Goal: Task Accomplishment & Management: Manage account settings

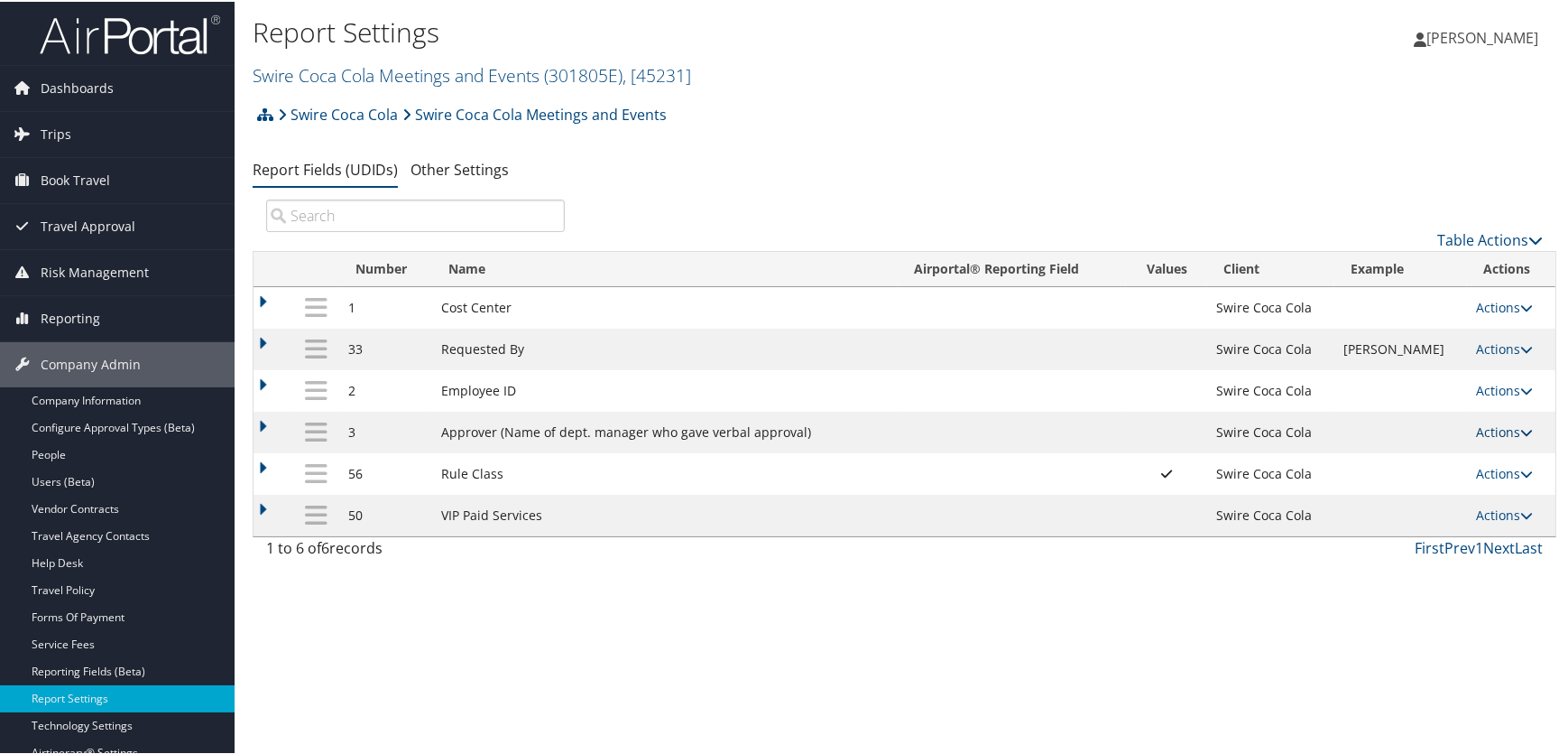
click at [1503, 425] on link "Actions" at bounding box center [1503, 430] width 57 height 17
click at [943, 506] on td at bounding box center [1011, 514] width 228 height 42
click at [1500, 427] on link "Actions" at bounding box center [1503, 430] width 57 height 17
click at [1402, 451] on link "Update Report Field Values" at bounding box center [1425, 457] width 194 height 31
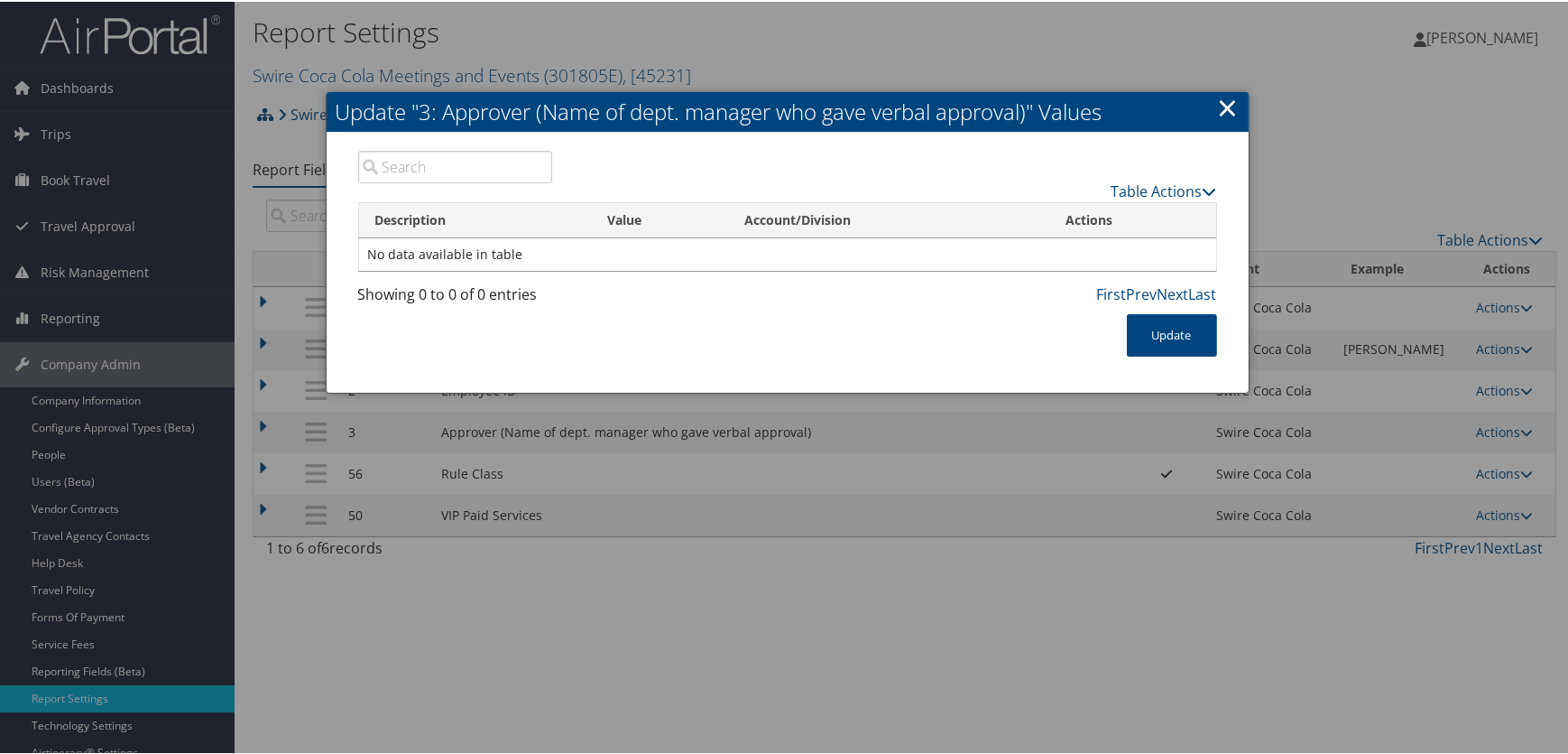
click at [1225, 101] on link "×" at bounding box center [1228, 106] width 21 height 36
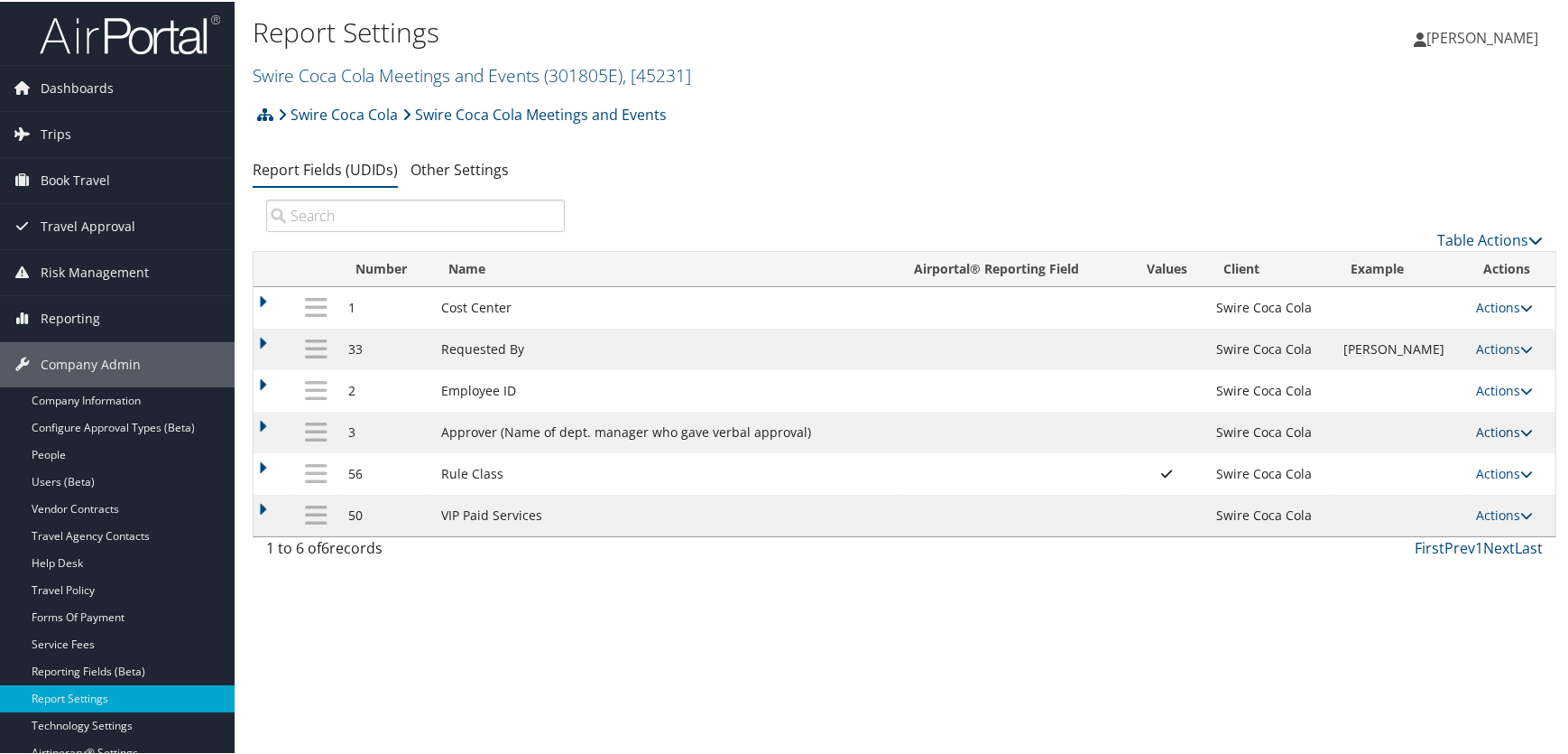
click at [1520, 430] on icon at bounding box center [1526, 430] width 13 height 13
click at [1368, 515] on link "Edit" at bounding box center [1425, 519] width 194 height 31
select select "both"
select select "trip"
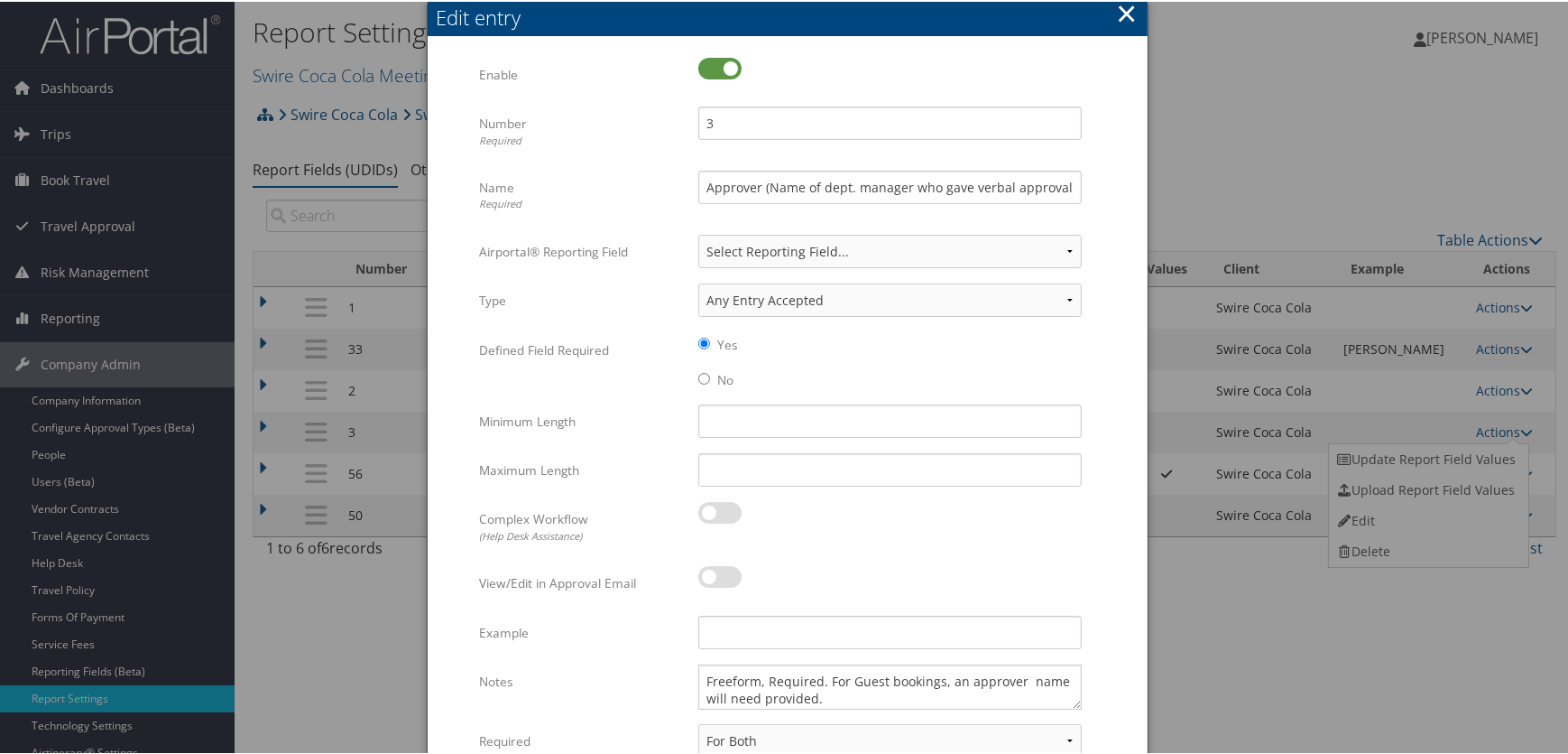
click at [1125, 14] on button "×" at bounding box center [1125, 12] width 21 height 36
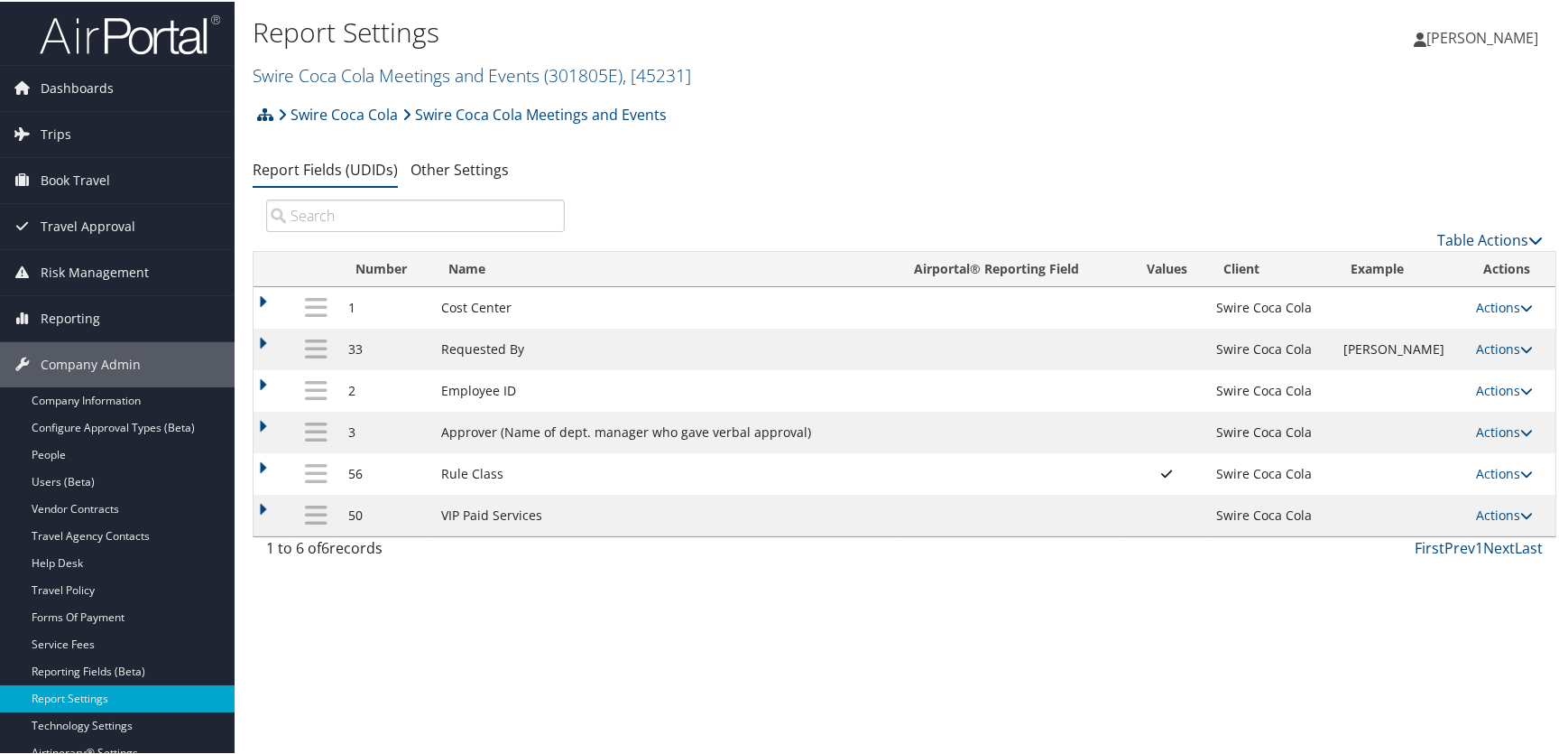
click at [607, 690] on div "Report Settings Swire Coca Cola Meetings and Events ( 301805E ) , [ 45231 ] You…" at bounding box center [904, 377] width 1340 height 754
